Goal: Navigation & Orientation: Find specific page/section

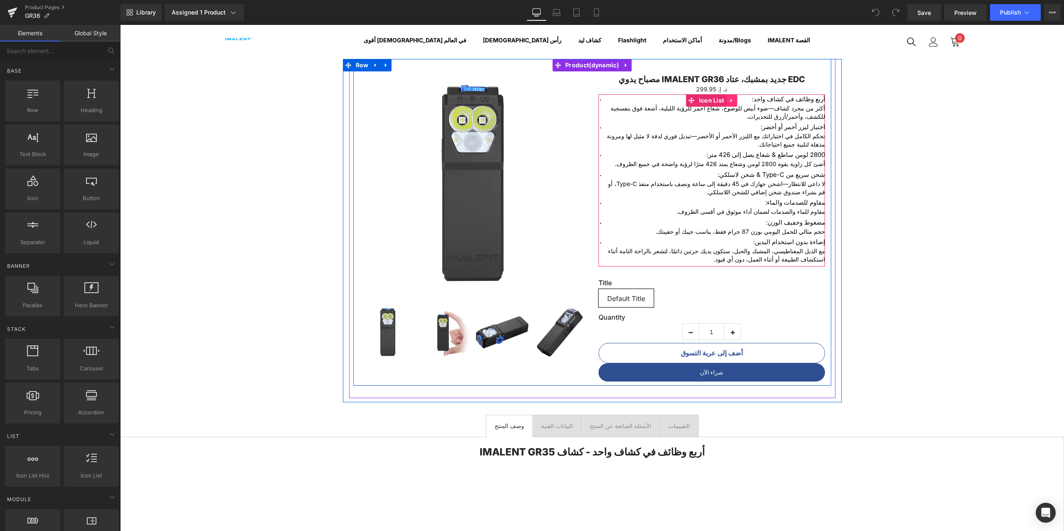
click at [728, 98] on icon at bounding box center [731, 101] width 6 height 6
click at [734, 99] on icon at bounding box center [737, 101] width 6 height 6
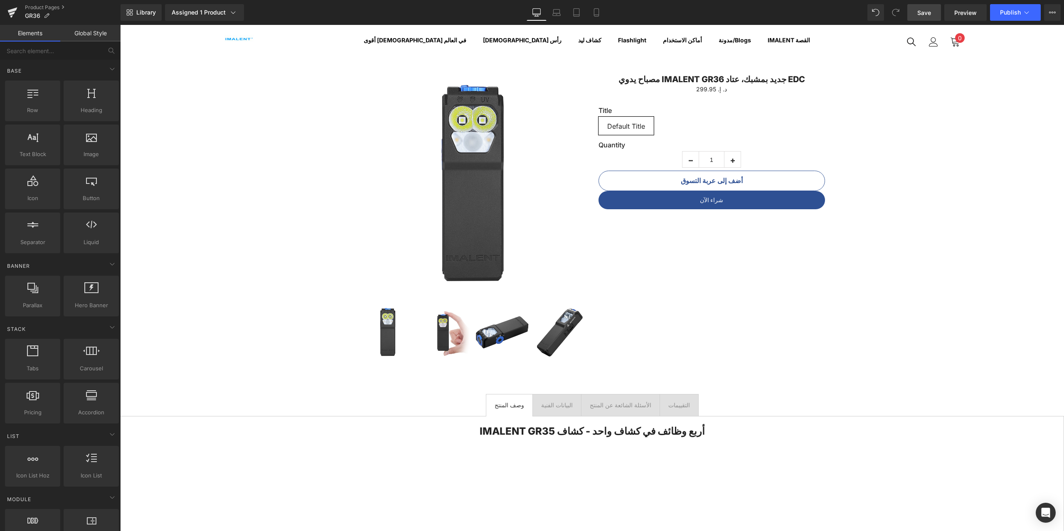
click at [920, 13] on span "Save" at bounding box center [924, 12] width 14 height 9
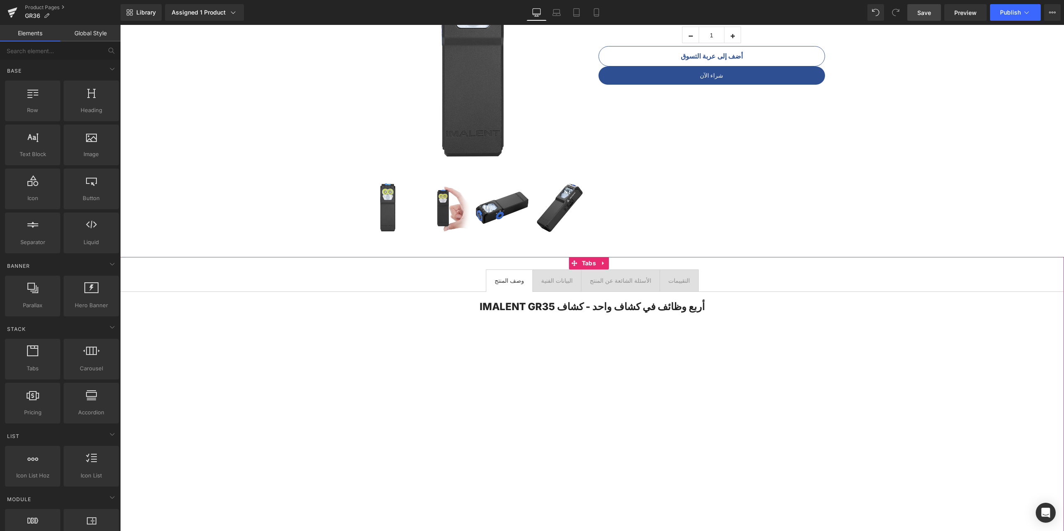
scroll to position [208, 0]
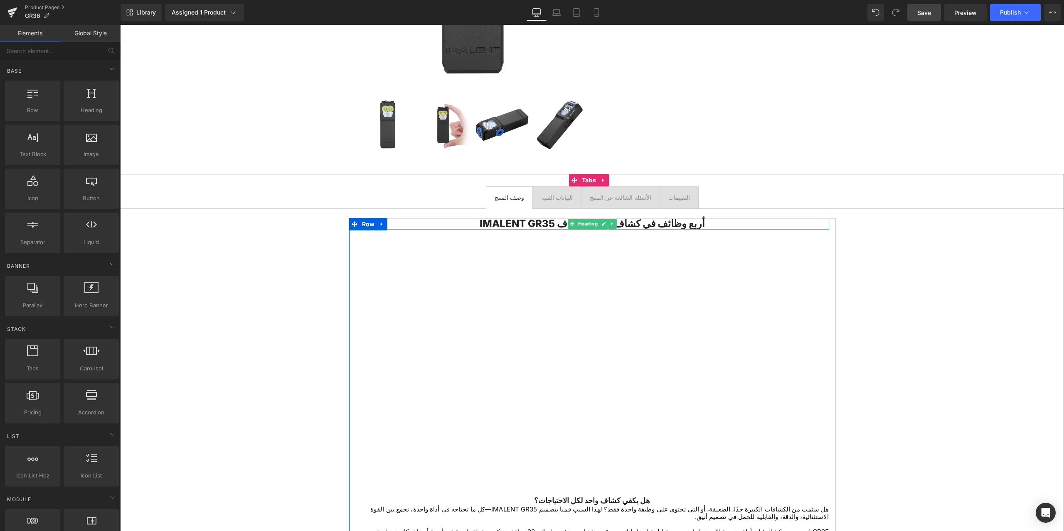
click at [717, 224] on h2 "أربع وظائف في كشاف واحد - كشاف IMALENT GR35" at bounding box center [592, 224] width 474 height 12
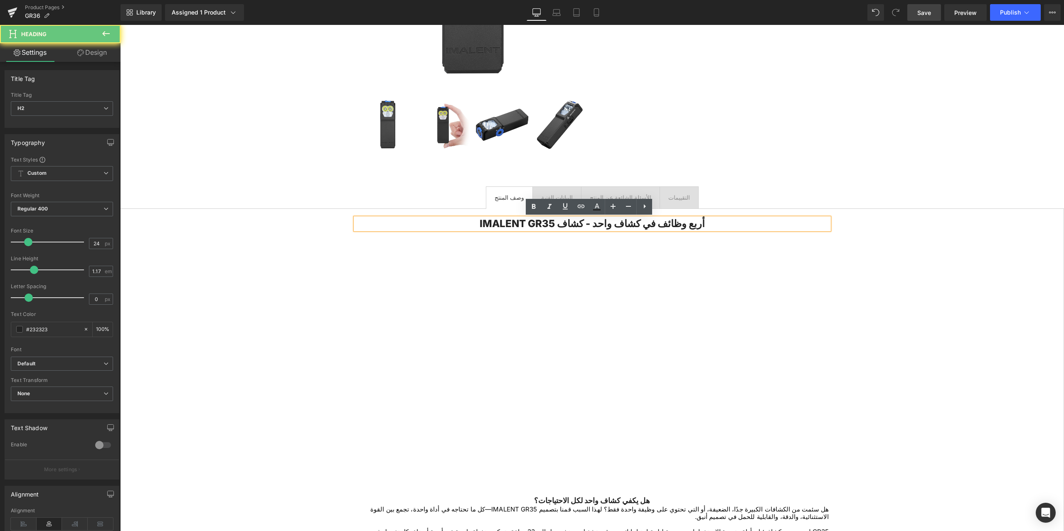
click at [717, 224] on h2 "أربع وظائف في كشاف واحد - كشاف IMALENT GR35" at bounding box center [592, 224] width 474 height 12
click at [545, 223] on h2 "أربع وظائف في كشاف واحد - كشاف IMALENT GR35" at bounding box center [592, 224] width 474 height 12
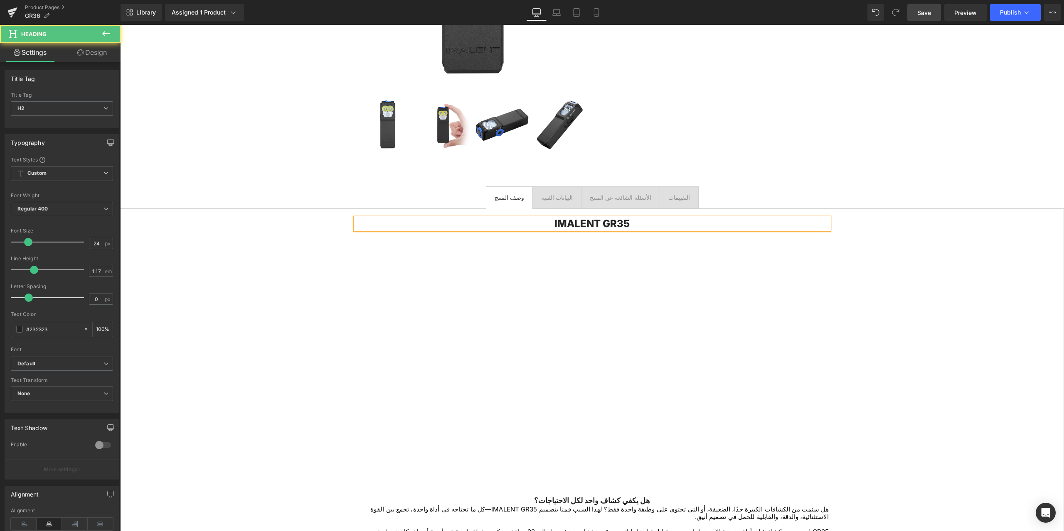
click at [599, 225] on h2 "IMALENT GR35" at bounding box center [592, 224] width 474 height 12
click at [627, 224] on h2 "IMALENTGR35" at bounding box center [592, 224] width 474 height 12
drag, startPoint x: 600, startPoint y: 224, endPoint x: 664, endPoint y: 222, distance: 64.0
click at [667, 222] on h2 "IMALENTGR35" at bounding box center [592, 224] width 474 height 12
drag, startPoint x: 566, startPoint y: 224, endPoint x: 619, endPoint y: 225, distance: 52.8
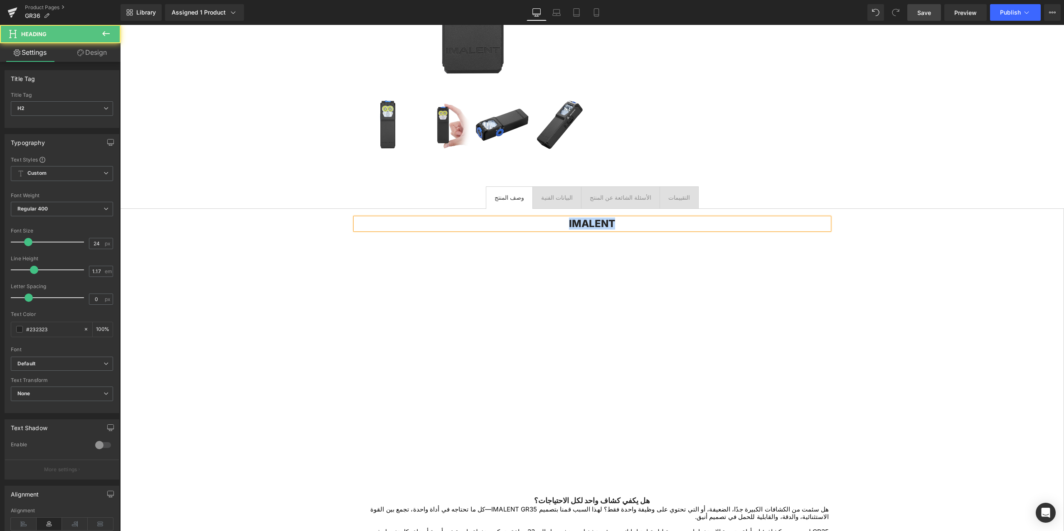
click at [619, 225] on h2 "IMALENT" at bounding box center [592, 224] width 474 height 12
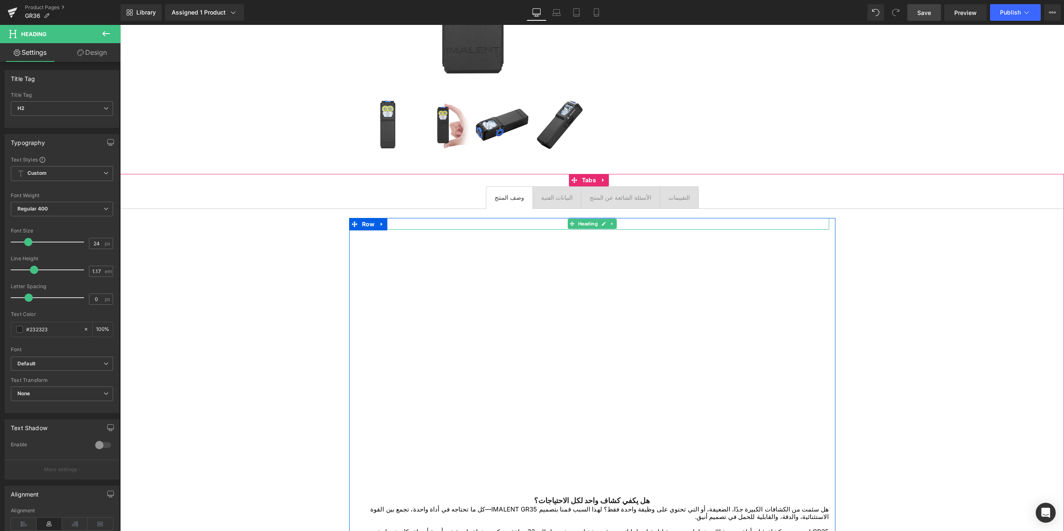
click at [566, 220] on div at bounding box center [592, 219] width 486 height 2
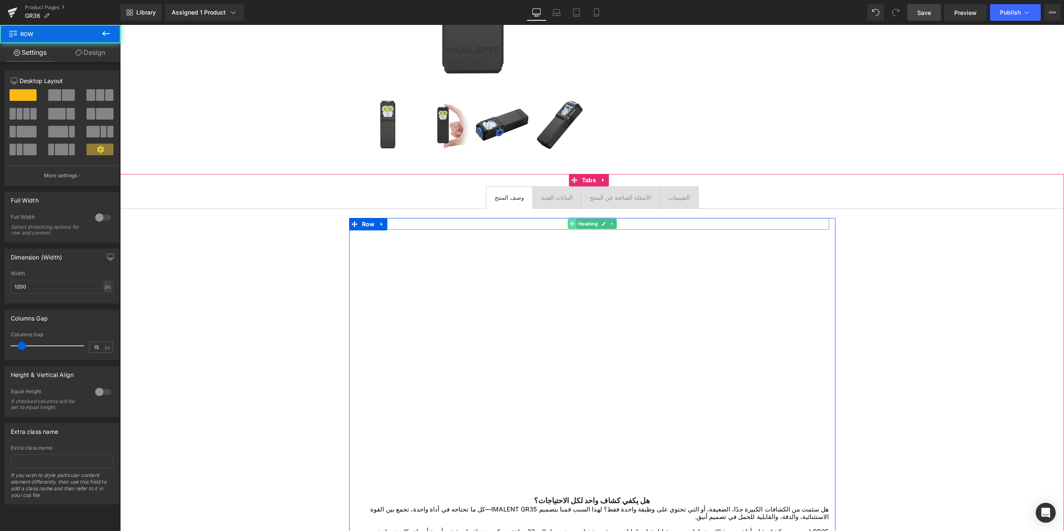
click at [568, 220] on span at bounding box center [572, 224] width 9 height 10
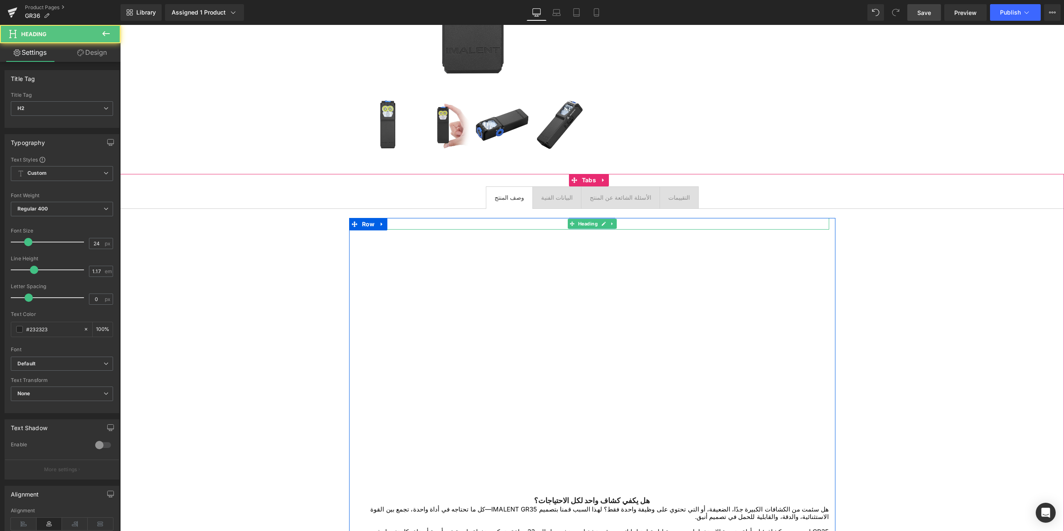
click at [554, 223] on h2 "IMALENT" at bounding box center [592, 224] width 474 height 12
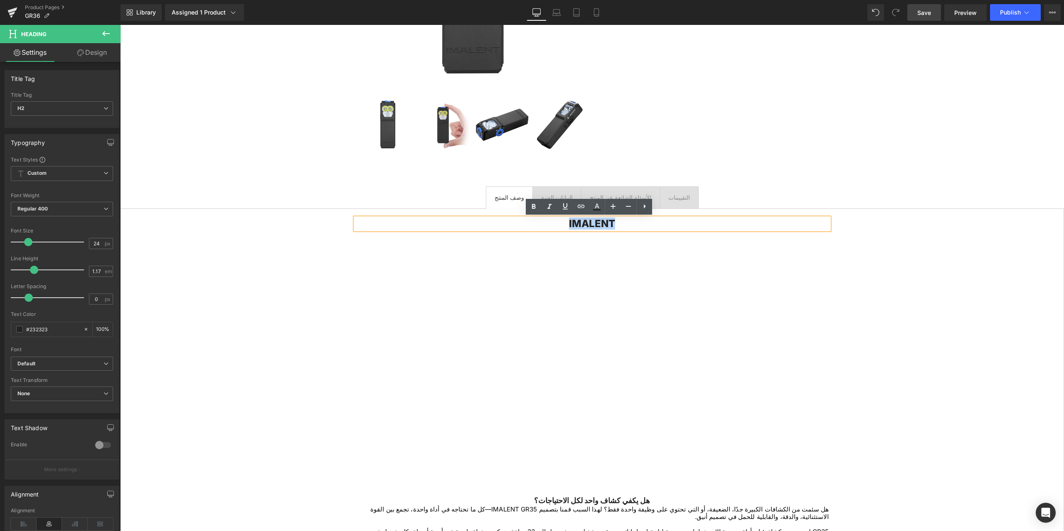
click at [620, 226] on h2 "IMALENT" at bounding box center [592, 224] width 474 height 12
click at [564, 224] on h2 "IMALENT" at bounding box center [592, 224] width 474 height 12
click at [592, 220] on h2 "IMALENT" at bounding box center [592, 224] width 474 height 12
click at [604, 223] on h2 "IMALENT" at bounding box center [592, 224] width 474 height 12
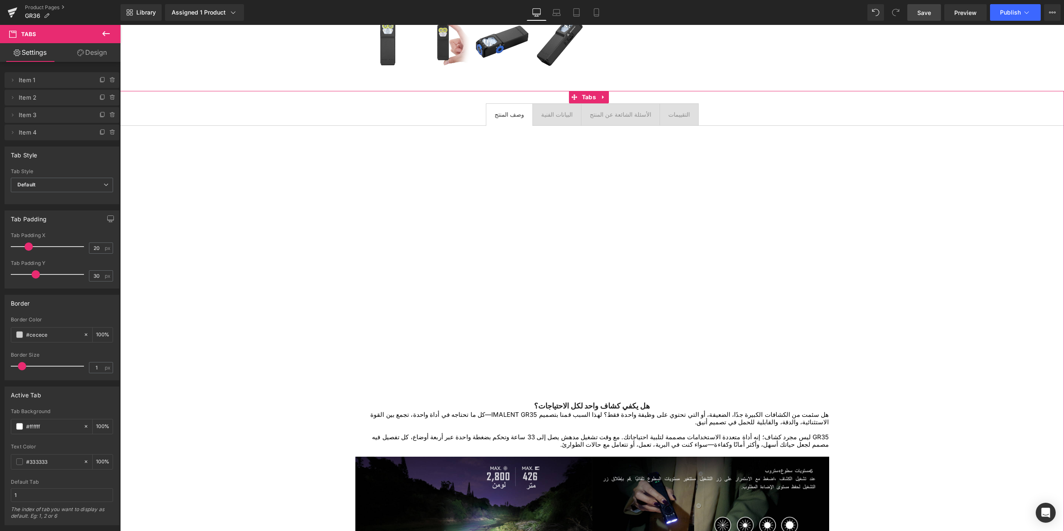
scroll to position [166, 0]
